Goal: Navigation & Orientation: Find specific page/section

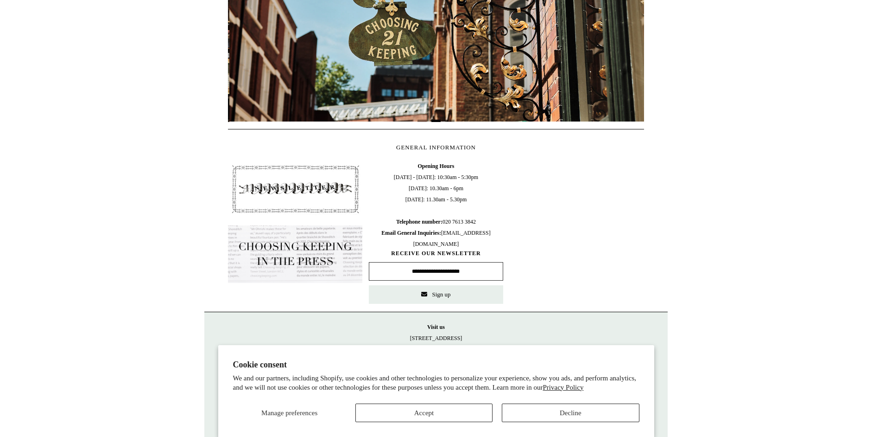
scroll to position [0, 416]
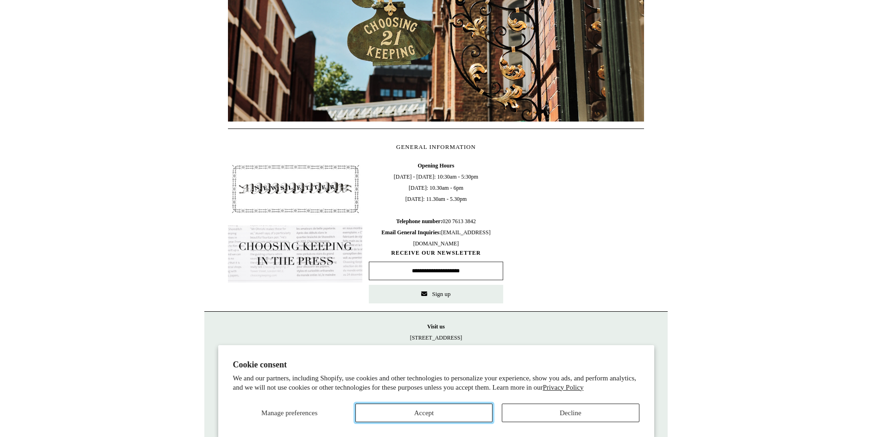
click at [435, 412] on button "Accept" at bounding box center [424, 412] width 137 height 19
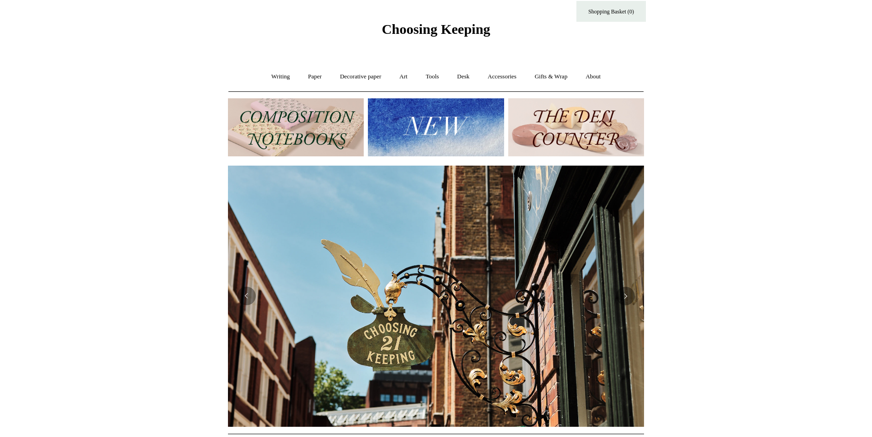
scroll to position [0, 0]
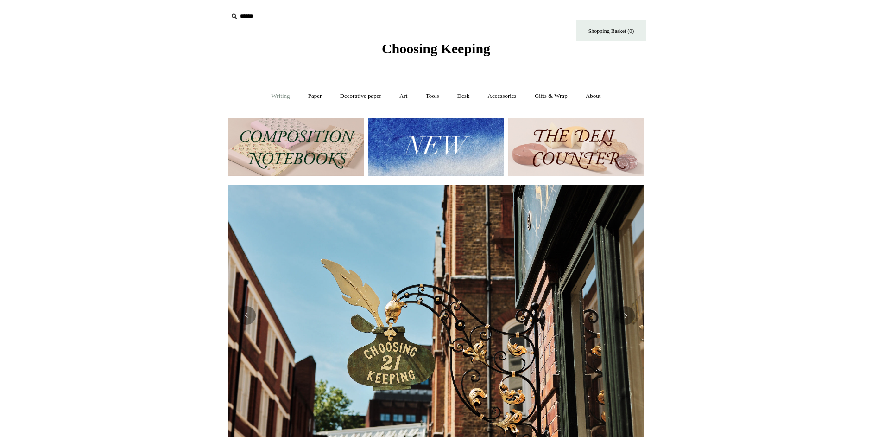
click at [270, 94] on link "Writing +" at bounding box center [280, 96] width 35 height 25
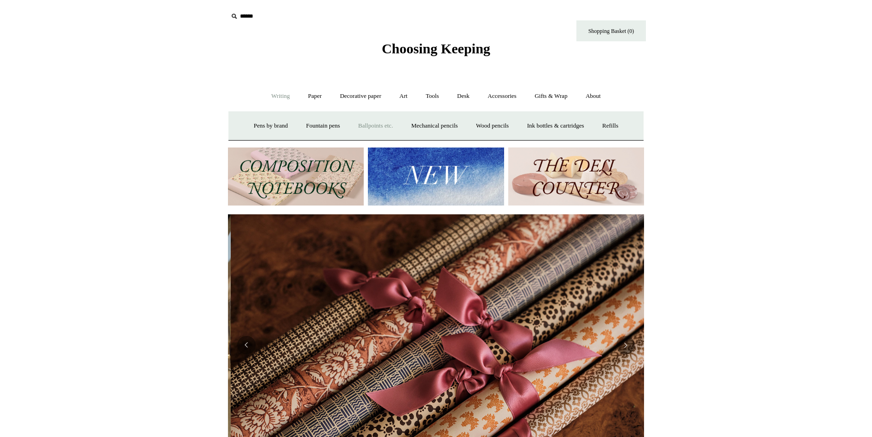
scroll to position [0, 832]
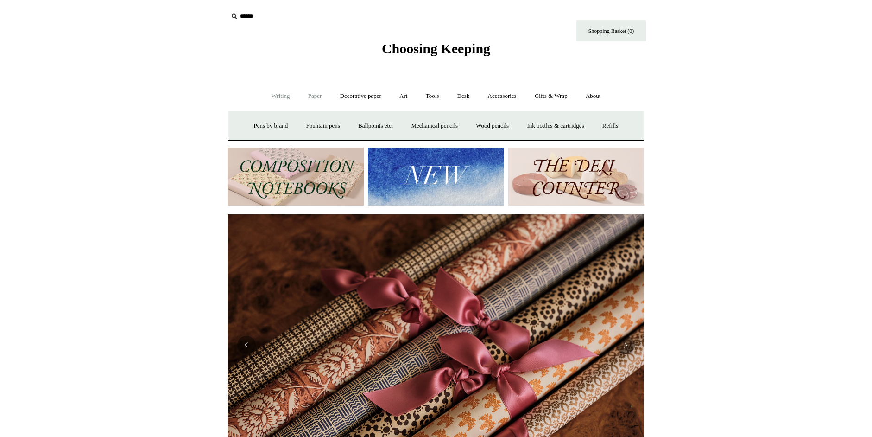
click at [310, 95] on link "Paper +" at bounding box center [315, 96] width 31 height 25
click at [356, 125] on link "📆 Dated Diaries 📆" at bounding box center [364, 126] width 68 height 25
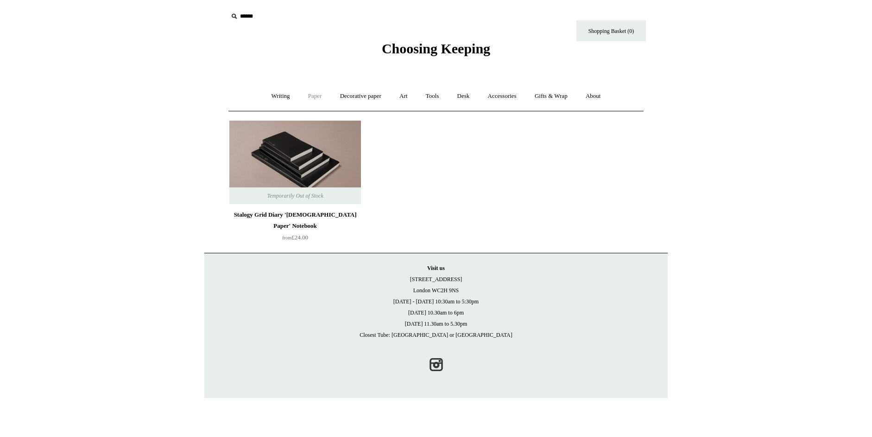
click at [312, 95] on link "Paper +" at bounding box center [315, 96] width 31 height 25
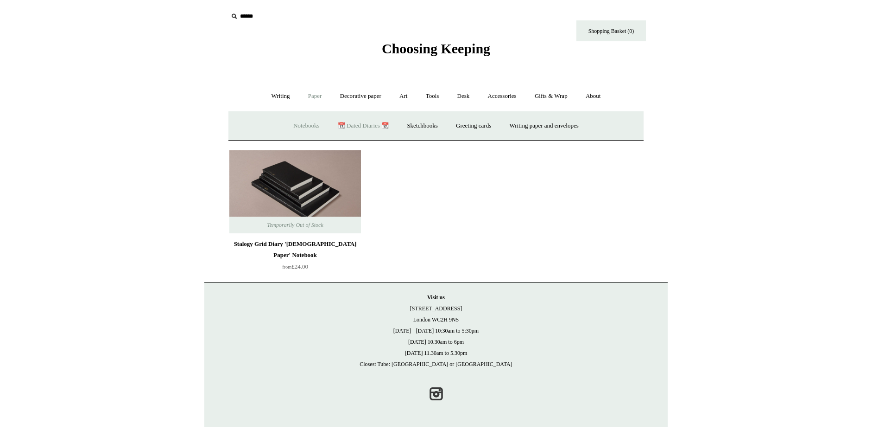
click at [296, 125] on link "Notebooks +" at bounding box center [306, 126] width 43 height 25
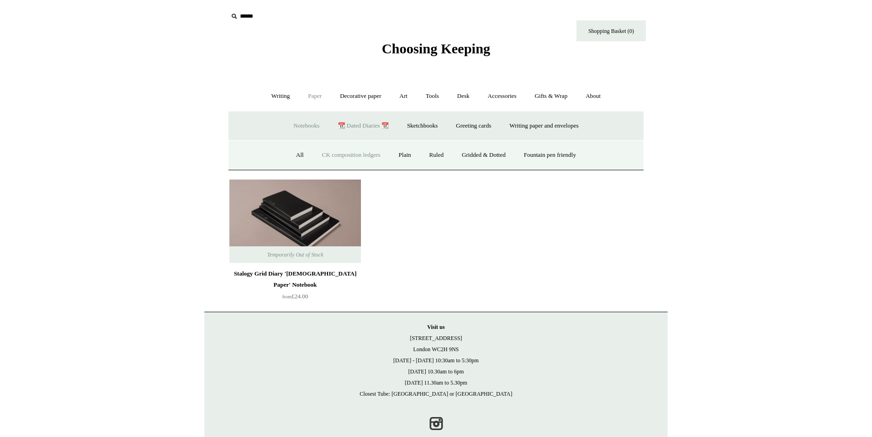
click at [347, 151] on link "CK composition ledgers" at bounding box center [351, 155] width 75 height 25
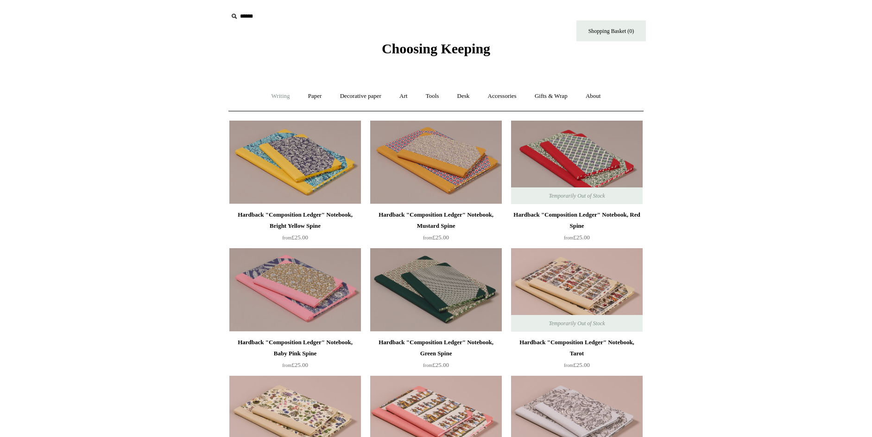
click at [279, 93] on link "Writing +" at bounding box center [280, 96] width 35 height 25
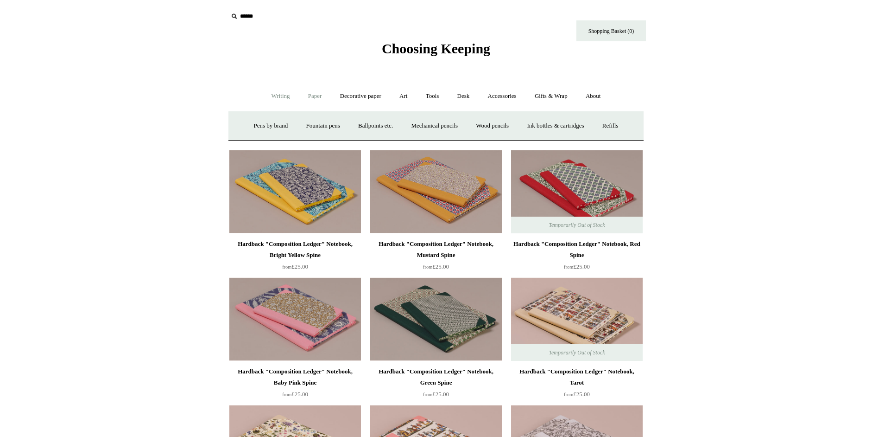
click at [310, 97] on link "Paper +" at bounding box center [315, 96] width 31 height 25
click at [301, 124] on link "Notebooks +" at bounding box center [306, 126] width 43 height 25
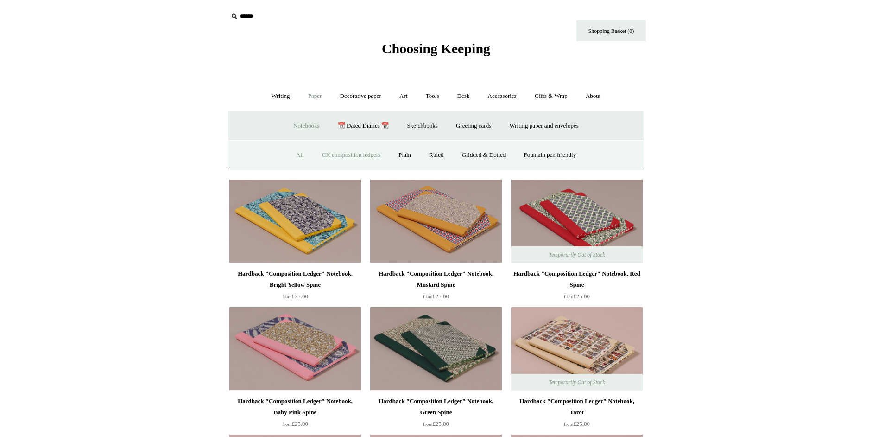
click at [294, 153] on link "All" at bounding box center [300, 155] width 25 height 25
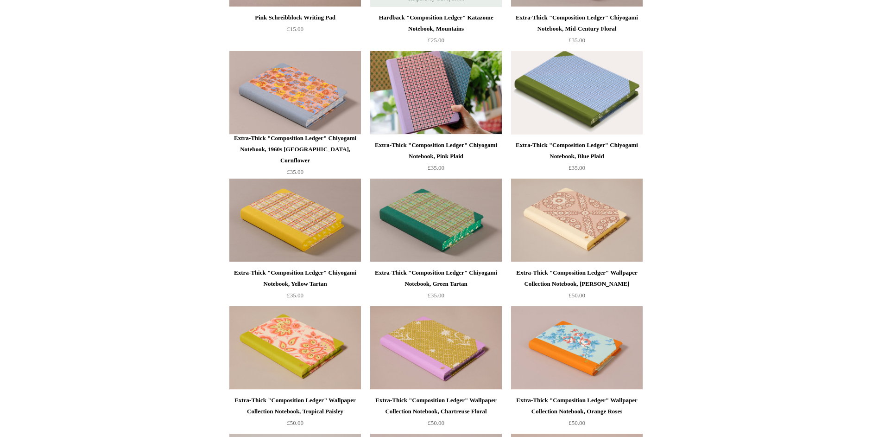
scroll to position [881, 0]
